Goal: Information Seeking & Learning: Learn about a topic

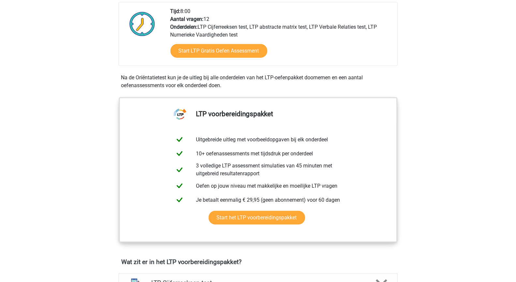
scroll to position [160, 0]
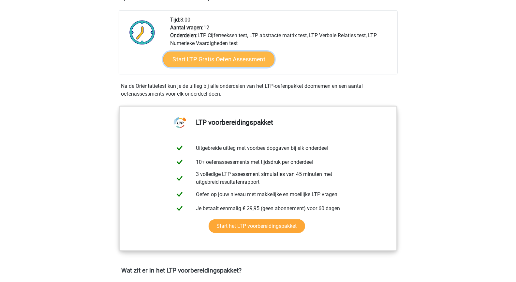
click at [241, 61] on link "Start LTP Gratis Oefen Assessment" at bounding box center [218, 59] width 111 height 16
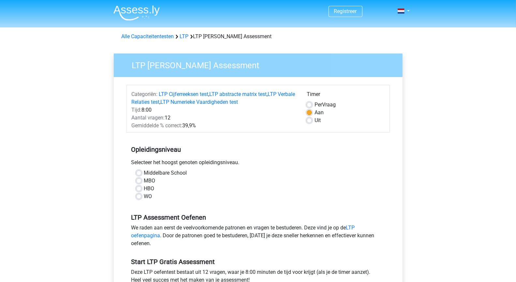
click at [315, 103] on label "Per Vraag" at bounding box center [325, 105] width 21 height 8
click at [309, 103] on input "Per Vraag" at bounding box center [309, 104] width 5 height 7
radio input "true"
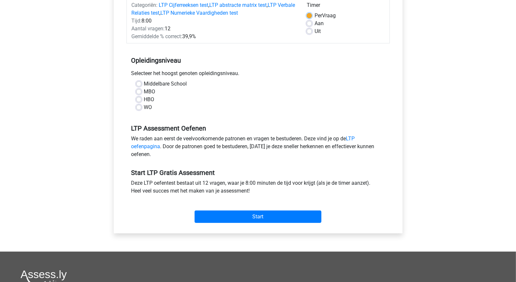
scroll to position [92, 0]
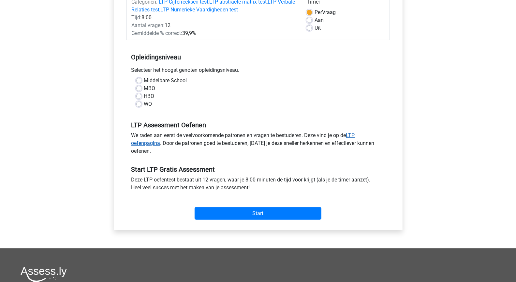
click at [355, 135] on link "LTP oefenpagina" at bounding box center [243, 139] width 224 height 14
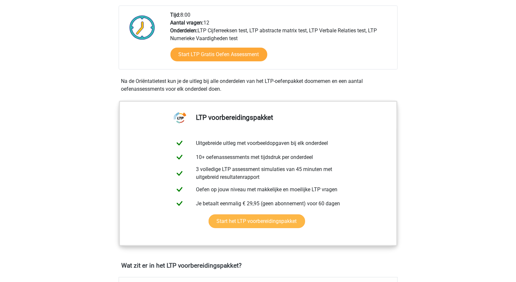
scroll to position [152, 0]
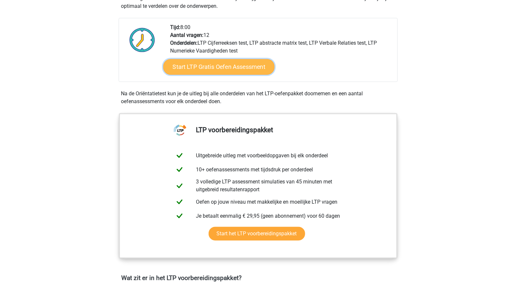
click at [242, 69] on link "Start LTP Gratis Oefen Assessment" at bounding box center [218, 67] width 111 height 16
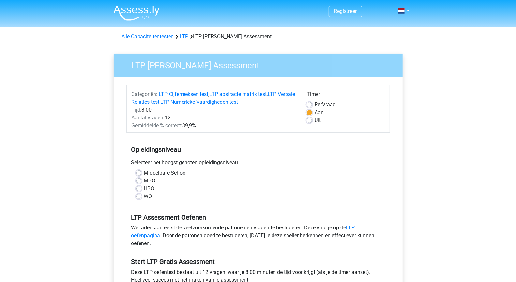
click at [144, 188] on label "HBO" at bounding box center [149, 188] width 10 height 8
click at [140, 188] on input "HBO" at bounding box center [138, 187] width 5 height 7
radio input "true"
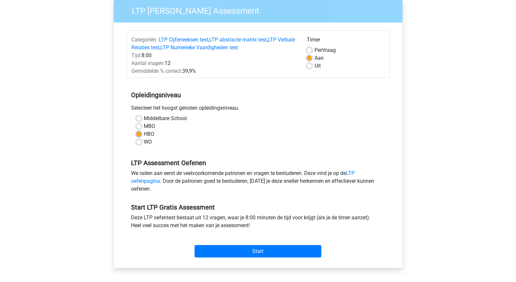
scroll to position [127, 0]
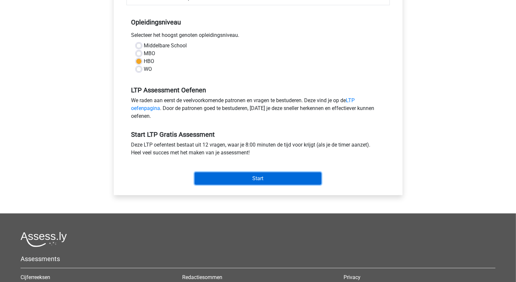
click at [264, 176] on input "Start" at bounding box center [258, 178] width 127 height 12
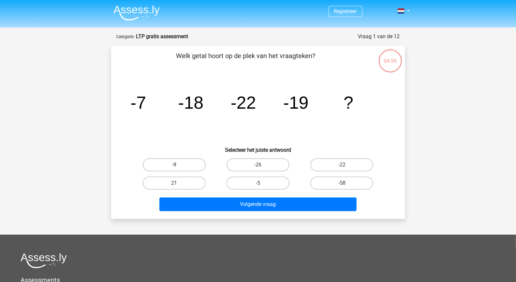
click at [186, 161] on label "-9" at bounding box center [174, 164] width 63 height 13
click at [178, 165] on input "-9" at bounding box center [176, 167] width 4 height 4
radio input "true"
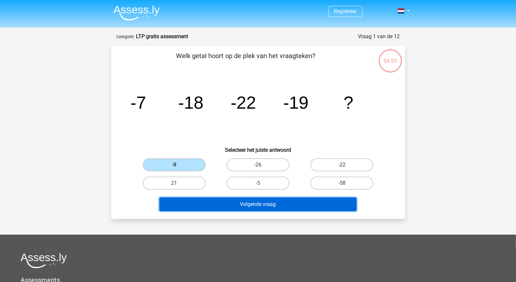
click at [270, 206] on button "Volgende vraag" at bounding box center [257, 204] width 197 height 14
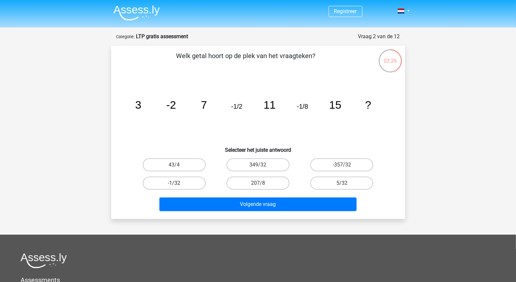
click at [158, 181] on label "-1/32" at bounding box center [174, 182] width 63 height 13
click at [174, 183] on input "-1/32" at bounding box center [176, 185] width 4 height 4
radio input "true"
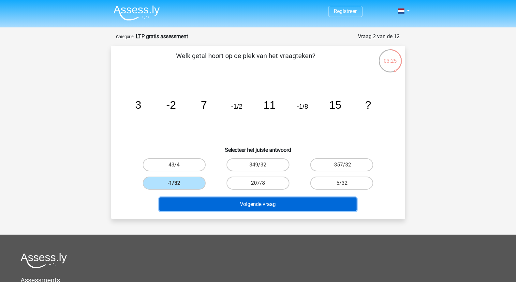
click at [228, 207] on button "Volgende vraag" at bounding box center [257, 204] width 197 height 14
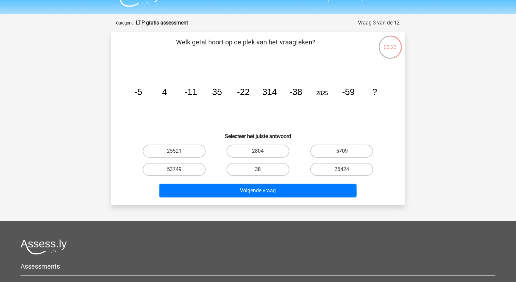
scroll to position [3, 0]
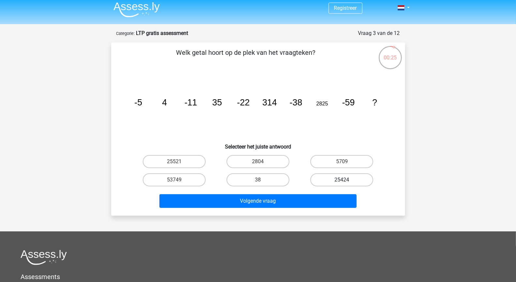
click at [356, 175] on label "25424" at bounding box center [341, 179] width 63 height 13
click at [346, 180] on input "25424" at bounding box center [344, 182] width 4 height 4
radio input "true"
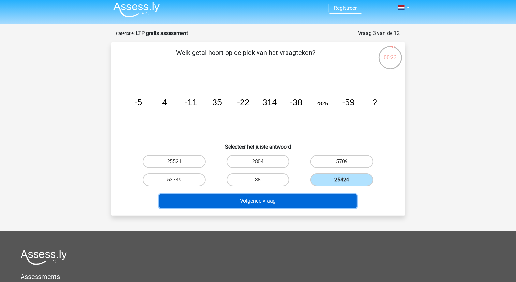
click at [316, 202] on button "Volgende vraag" at bounding box center [257, 201] width 197 height 14
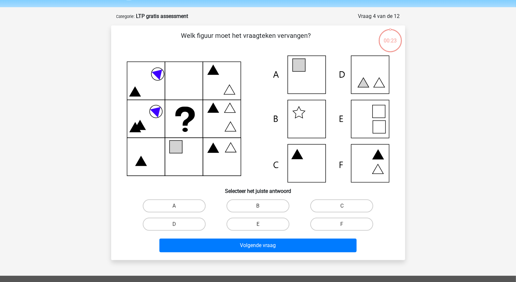
scroll to position [33, 0]
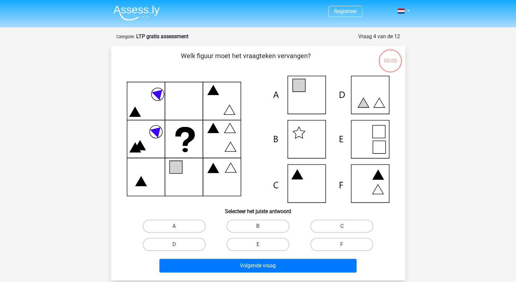
scroll to position [33, 0]
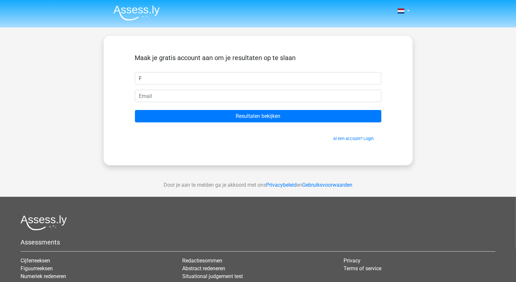
type input "F"
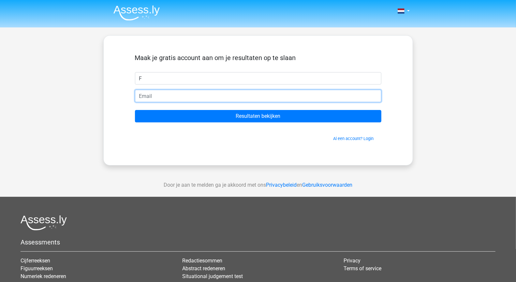
click at [241, 95] on input "email" at bounding box center [258, 96] width 246 height 12
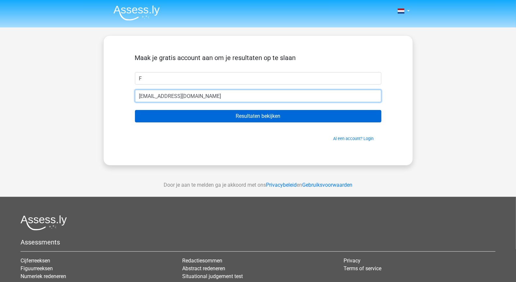
type input "felinesluijs@hotmail.com"
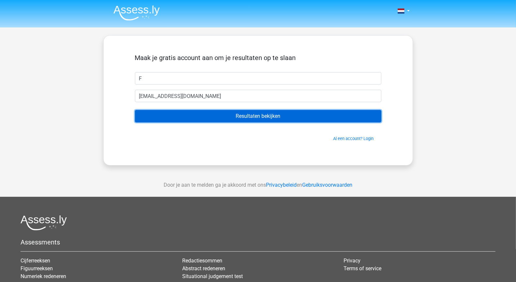
click at [260, 119] on input "Resultaten bekijken" at bounding box center [258, 116] width 246 height 12
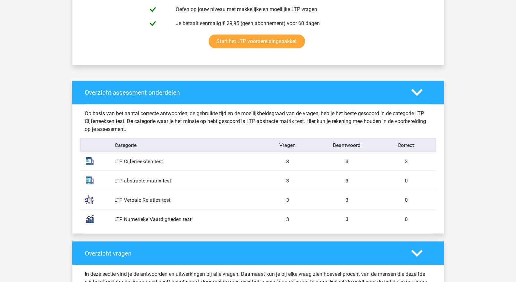
scroll to position [432, 0]
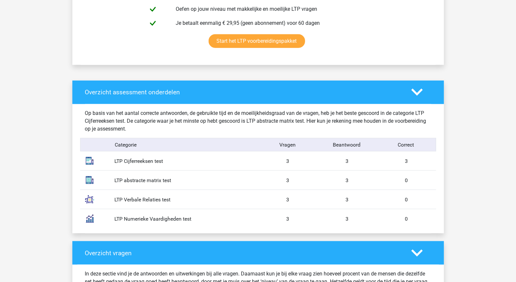
click at [141, 178] on div "LTP abstracte matrix test" at bounding box center [184, 180] width 148 height 8
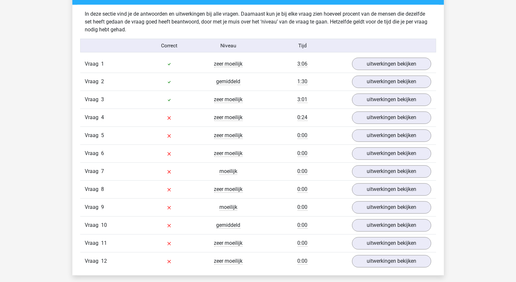
scroll to position [692, 0]
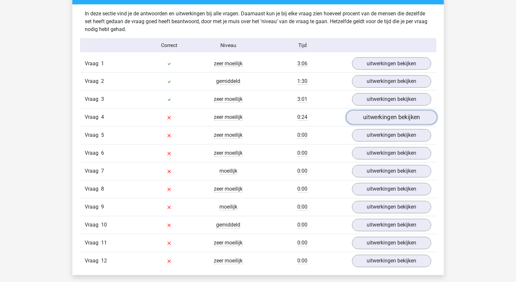
click at [385, 111] on link "uitwerkingen bekijken" at bounding box center [391, 117] width 91 height 14
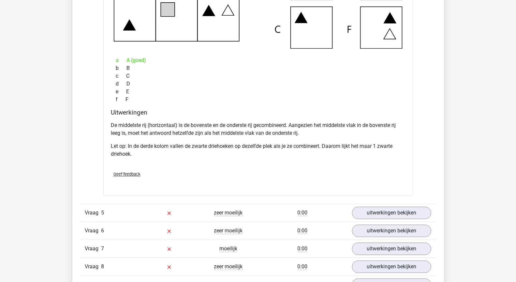
scroll to position [931, 0]
click at [376, 208] on link "uitwerkingen bekijken" at bounding box center [391, 212] width 91 height 14
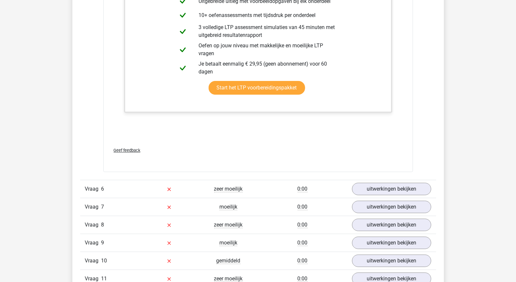
scroll to position [1437, 0]
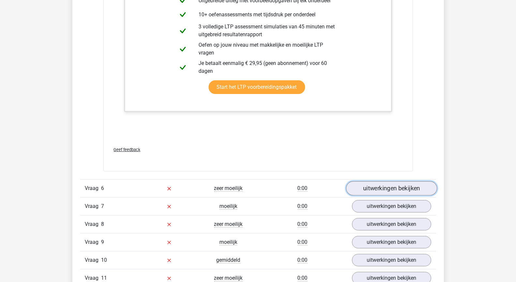
click at [390, 184] on link "uitwerkingen bekijken" at bounding box center [391, 188] width 91 height 14
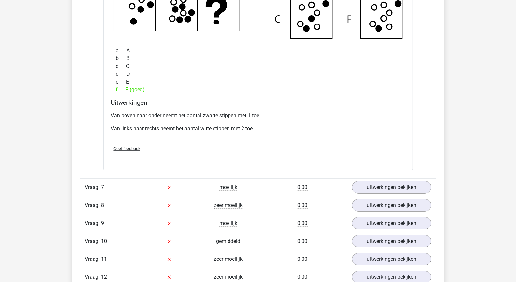
scroll to position [1758, 0]
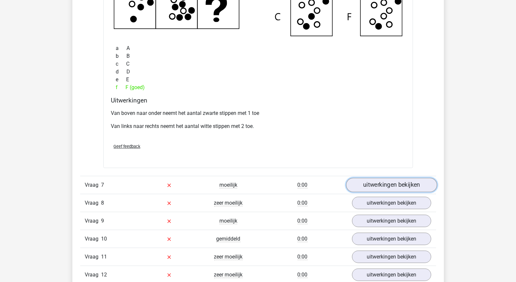
click at [394, 178] on link "uitwerkingen bekijken" at bounding box center [391, 185] width 91 height 14
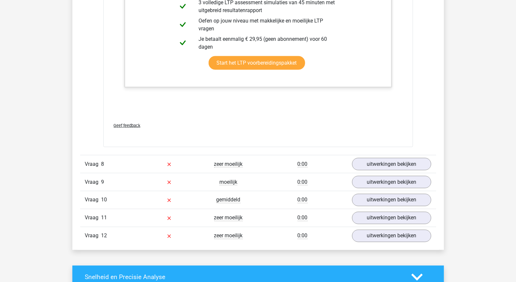
scroll to position [2146, 0]
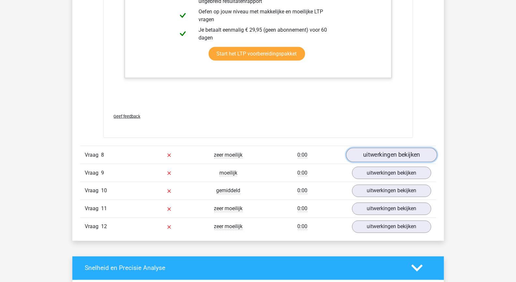
click at [387, 148] on link "uitwerkingen bekijken" at bounding box center [391, 155] width 91 height 14
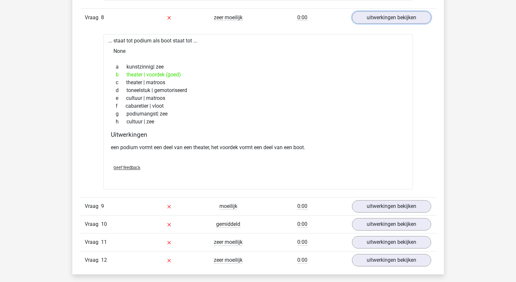
scroll to position [2285, 0]
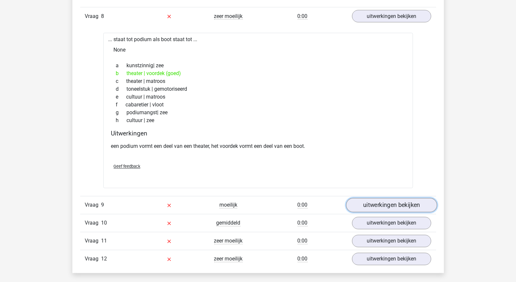
click at [397, 198] on link "uitwerkingen bekijken" at bounding box center [391, 205] width 91 height 14
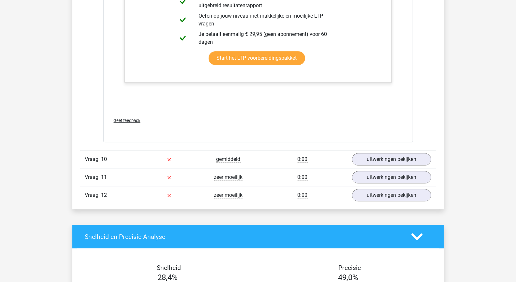
scroll to position [2704, 0]
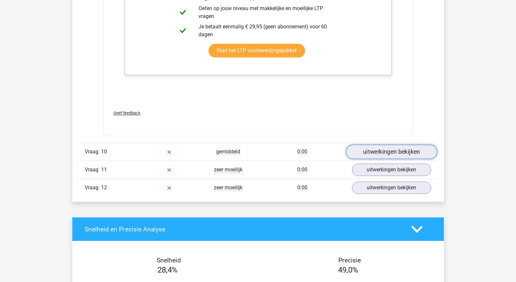
click at [395, 146] on link "uitwerkingen bekijken" at bounding box center [391, 152] width 91 height 14
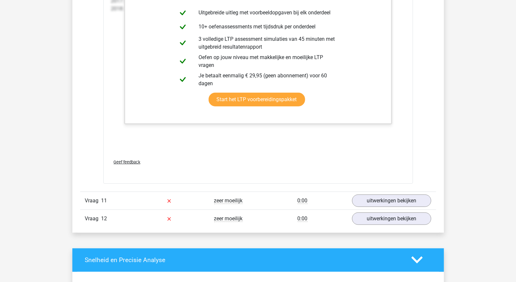
scroll to position [3362, 0]
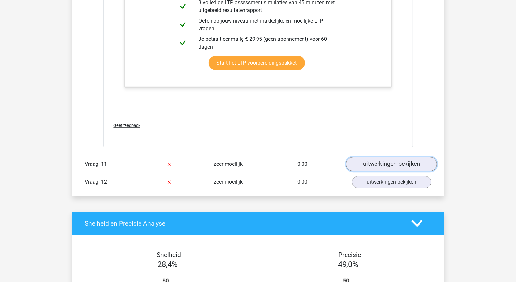
click at [360, 157] on link "uitwerkingen bekijken" at bounding box center [391, 164] width 91 height 14
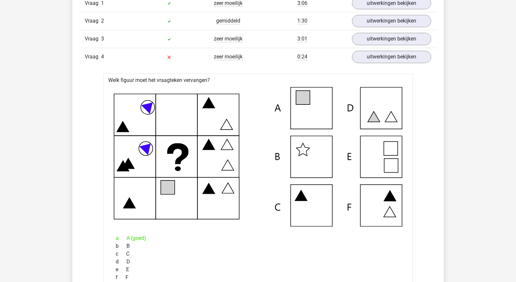
scroll to position [661, 0]
